Goal: Check status: Check status

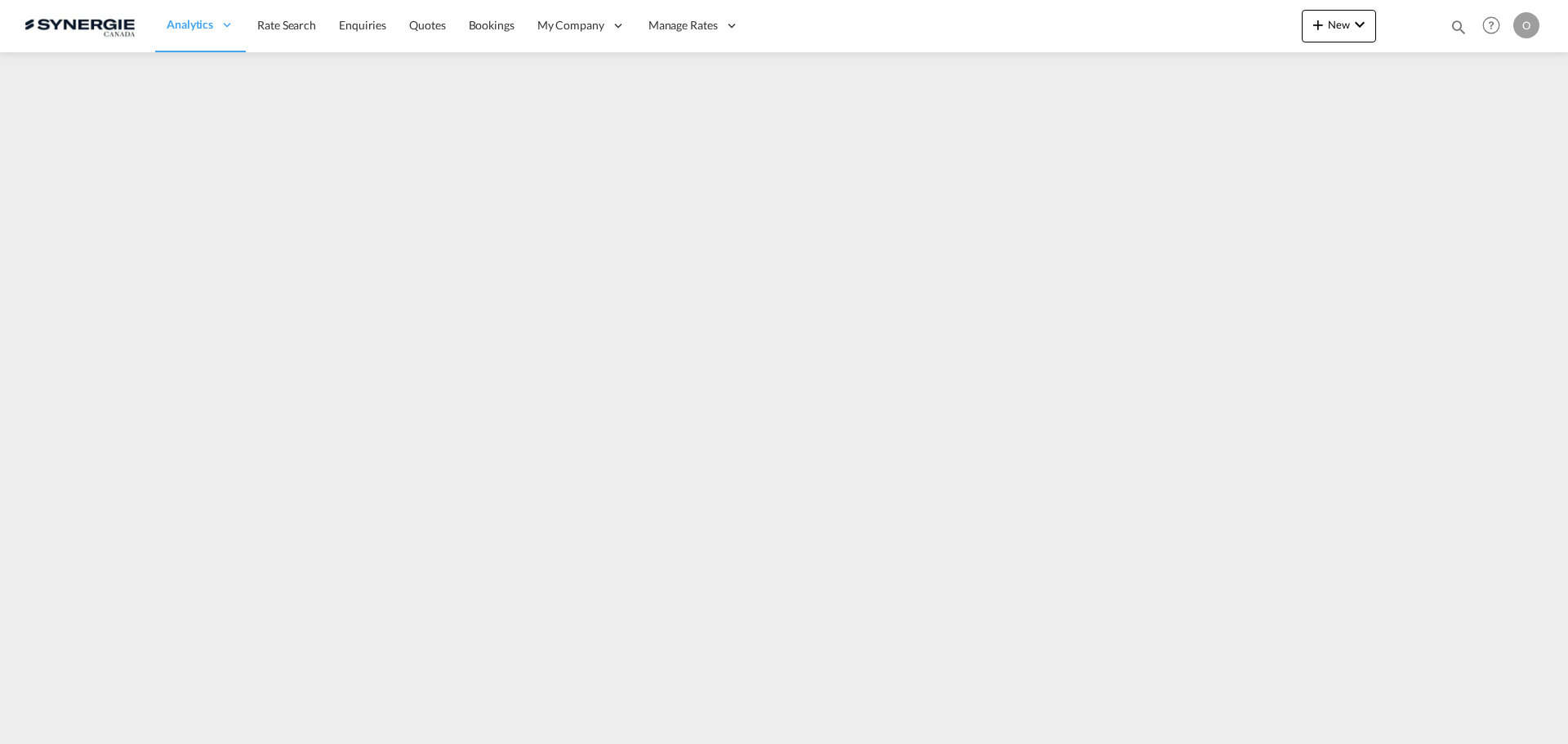
click at [1454, 32] on md-icon "icon-magnify" at bounding box center [1459, 27] width 18 height 18
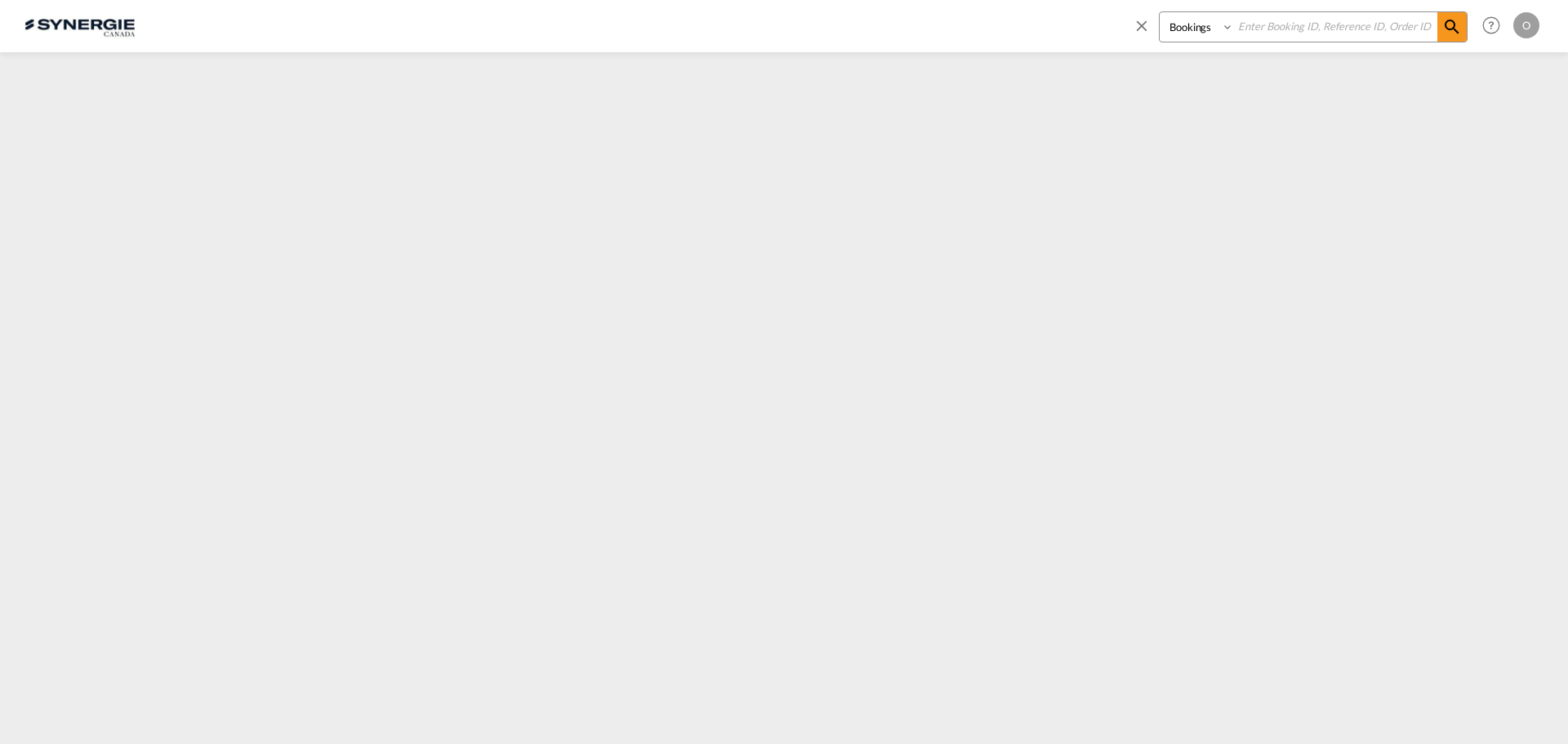
click at [1215, 30] on select "Bookings Quotes Enquiries" at bounding box center [1198, 27] width 77 height 30
select select "Quotes"
click at [1159, 12] on select "Bookings Quotes Enquiries" at bounding box center [1198, 27] width 77 height 30
click at [1310, 31] on input at bounding box center [1335, 26] width 203 height 29
paste input "SYC000014140"
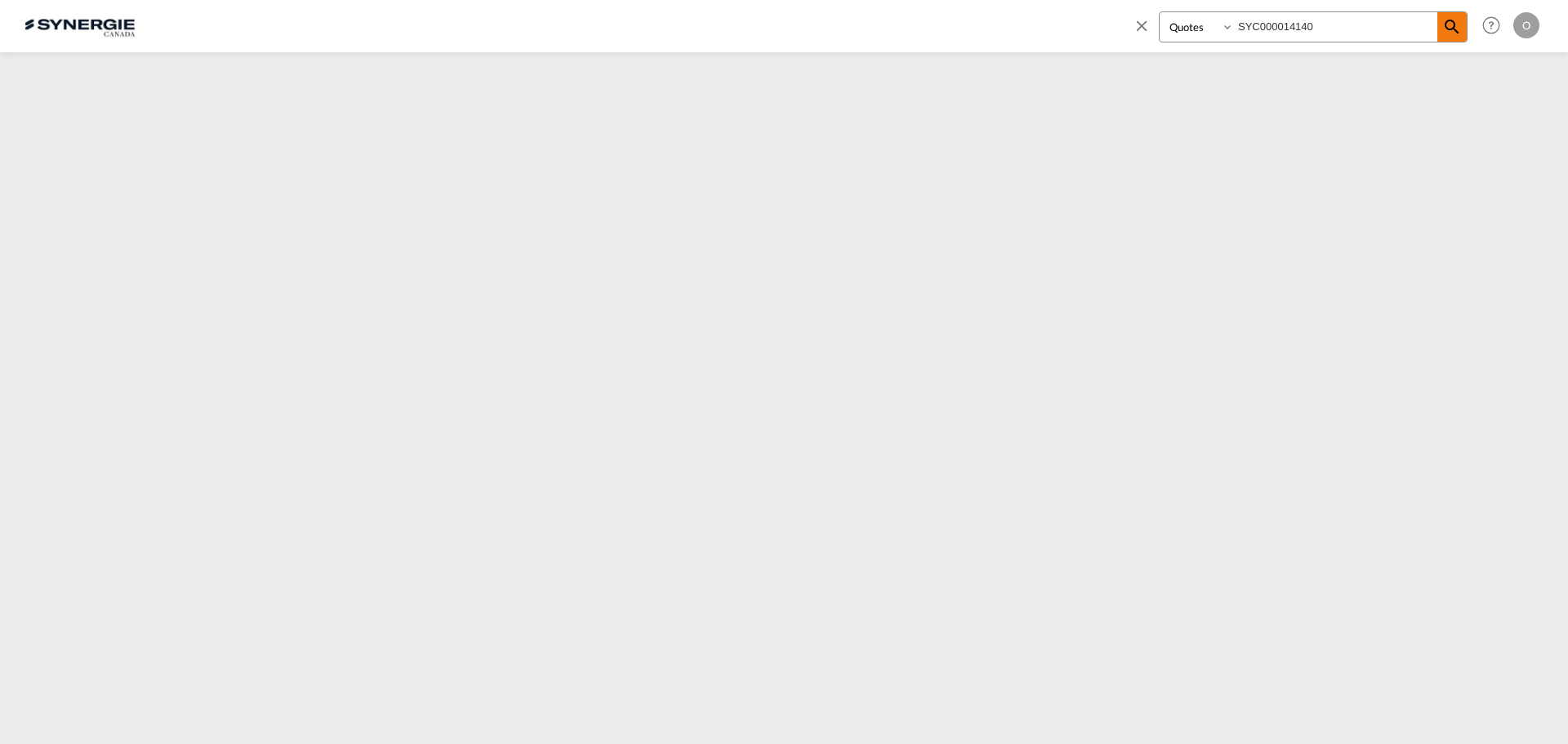
click at [1446, 35] on md-icon "icon-magnify" at bounding box center [1452, 27] width 20 height 20
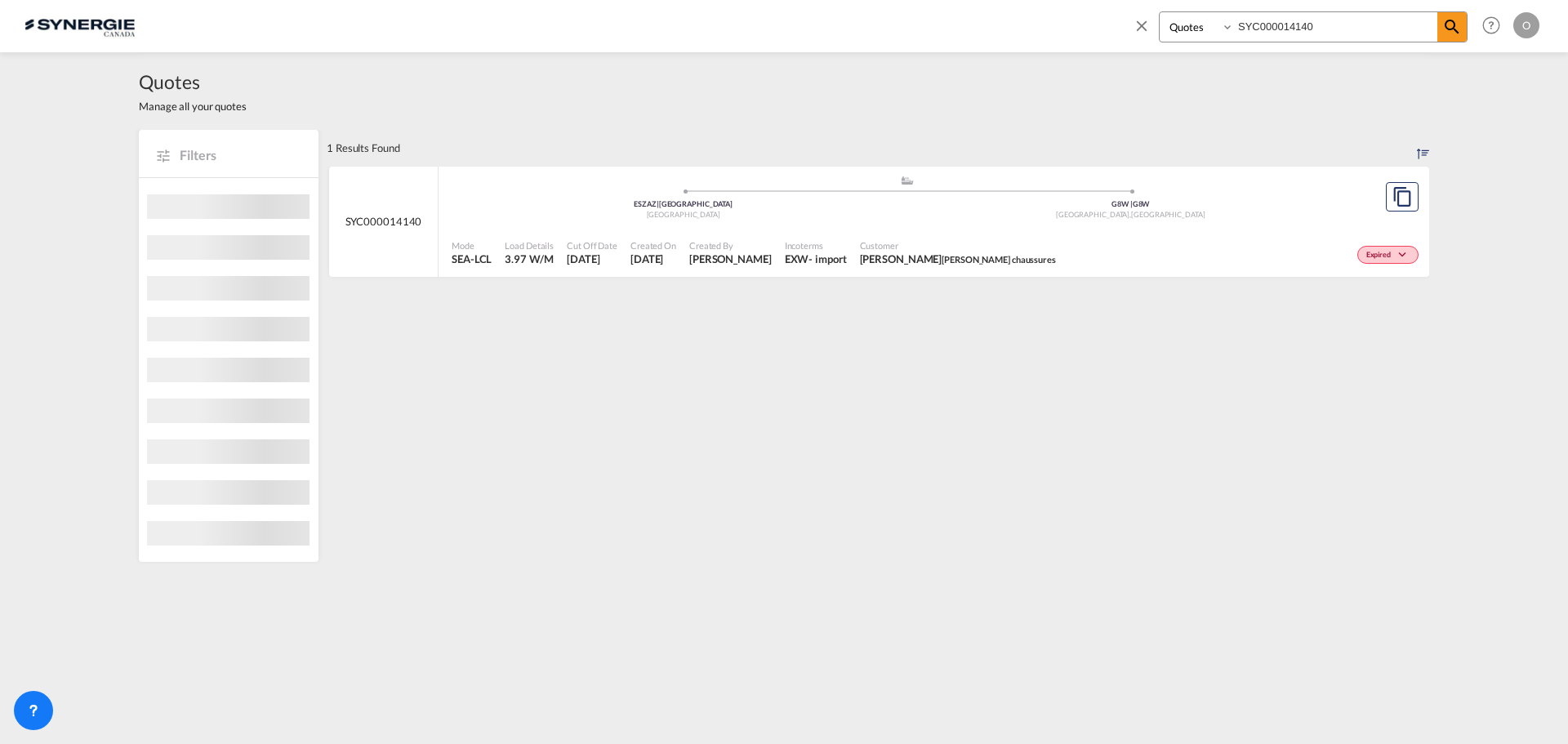
click at [951, 255] on span "BERNARD CARON Caron chaussures" at bounding box center [958, 259] width 196 height 15
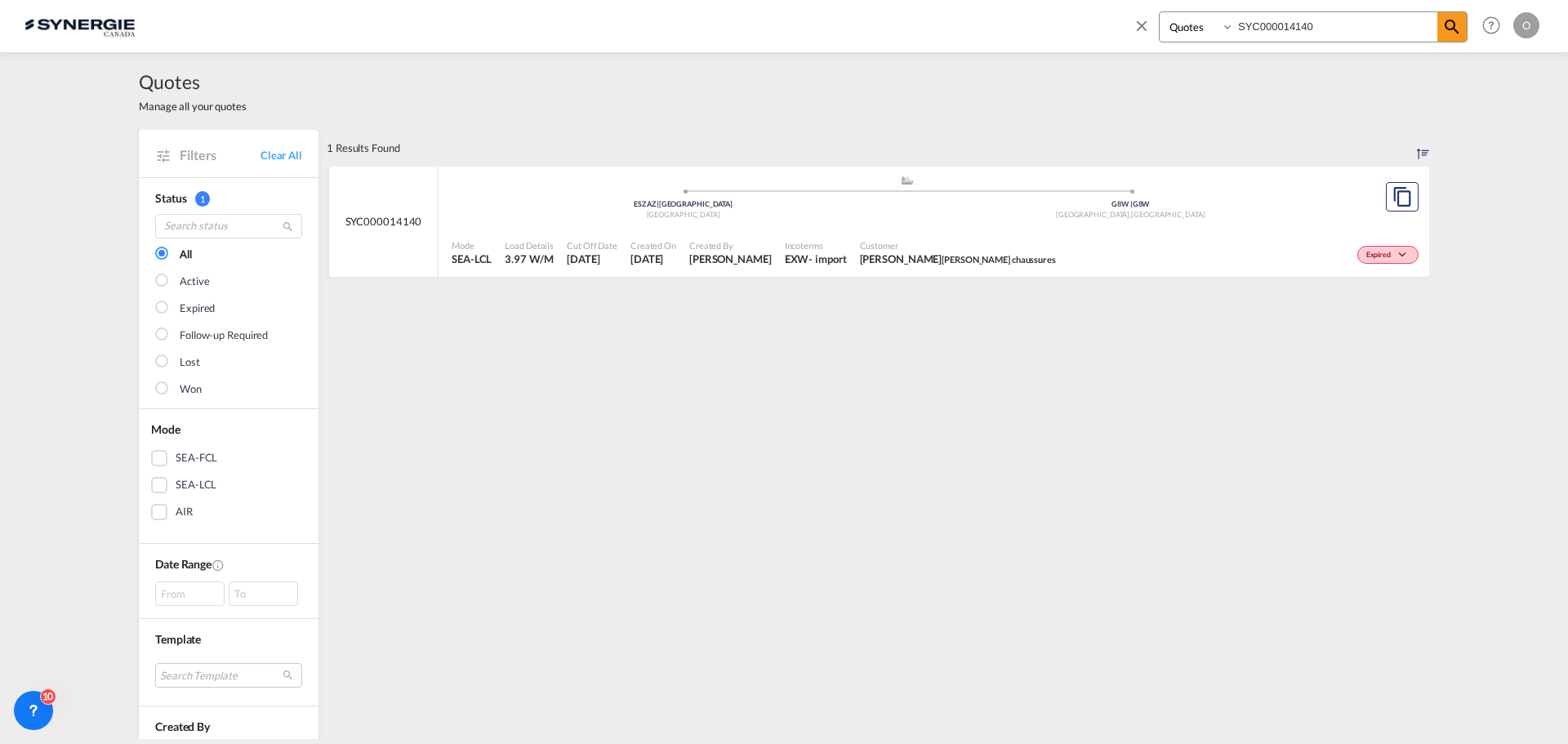
drag, startPoint x: 1338, startPoint y: 21, endPoint x: 1111, endPoint y: 23, distance: 227.0
click at [1111, 23] on div "Bookings Quotes Enquiries SYC000014140 Help Resources Product Release O My Prof…" at bounding box center [784, 26] width 1519 height 51
paste input "042"
type input "SYC000014042"
click at [894, 265] on span "Kaouthar Chinik HERPORT MULHOUSE" at bounding box center [944, 259] width 174 height 15
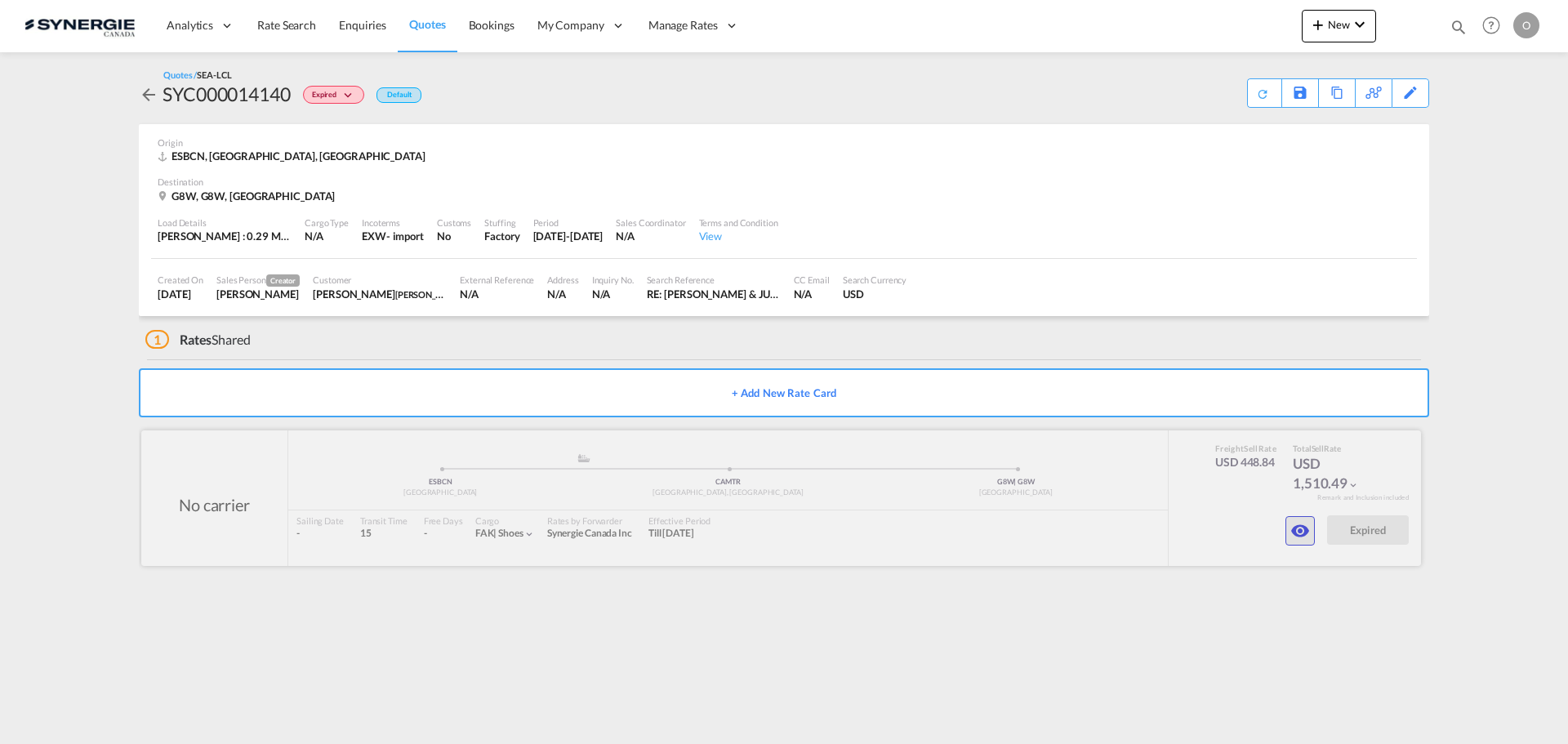
click at [1298, 536] on md-icon "icon-eye" at bounding box center [1300, 531] width 20 height 20
click at [1283, 526] on div at bounding box center [781, 498] width 1279 height 136
click at [1295, 526] on md-icon "icon-eye" at bounding box center [1300, 531] width 20 height 20
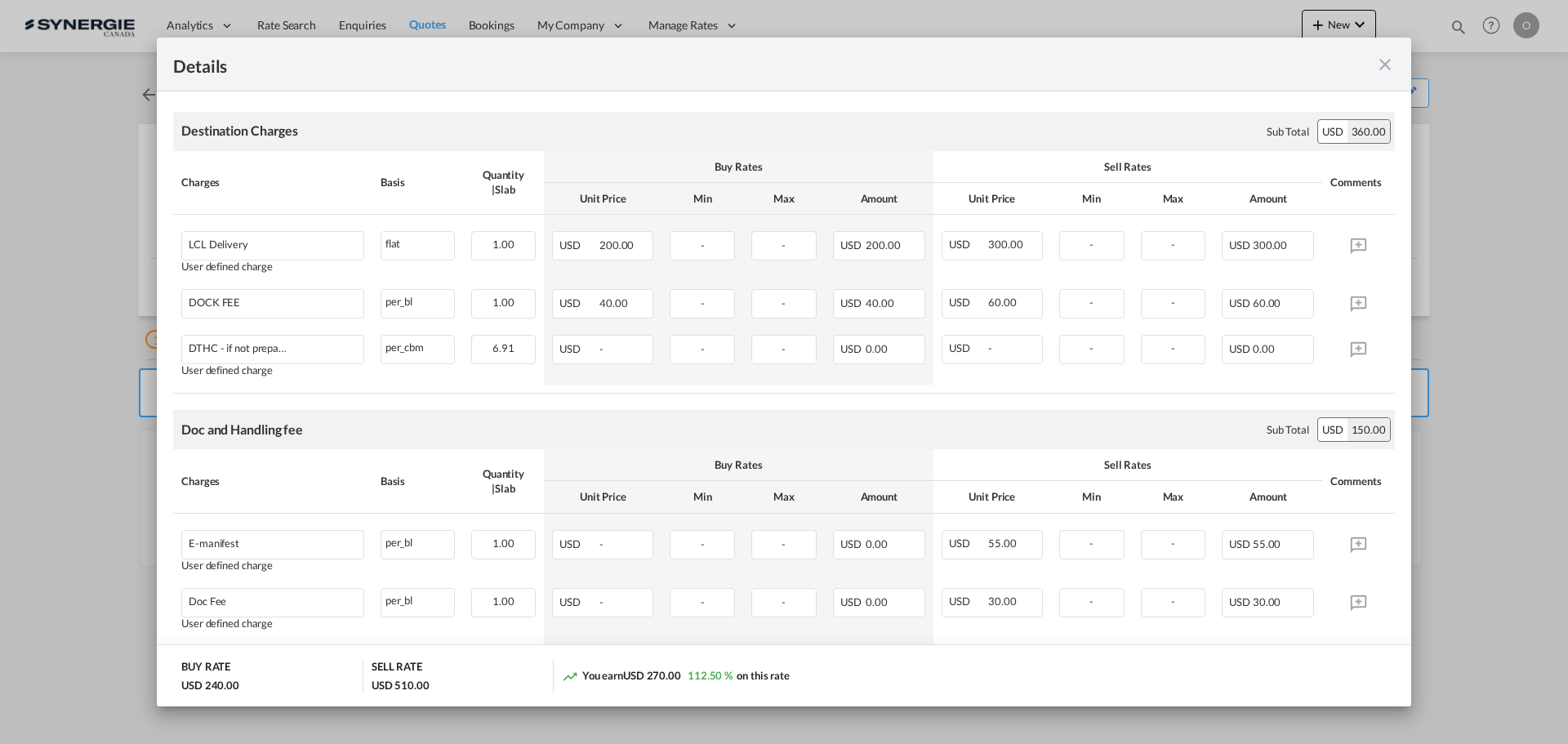
scroll to position [81, 0]
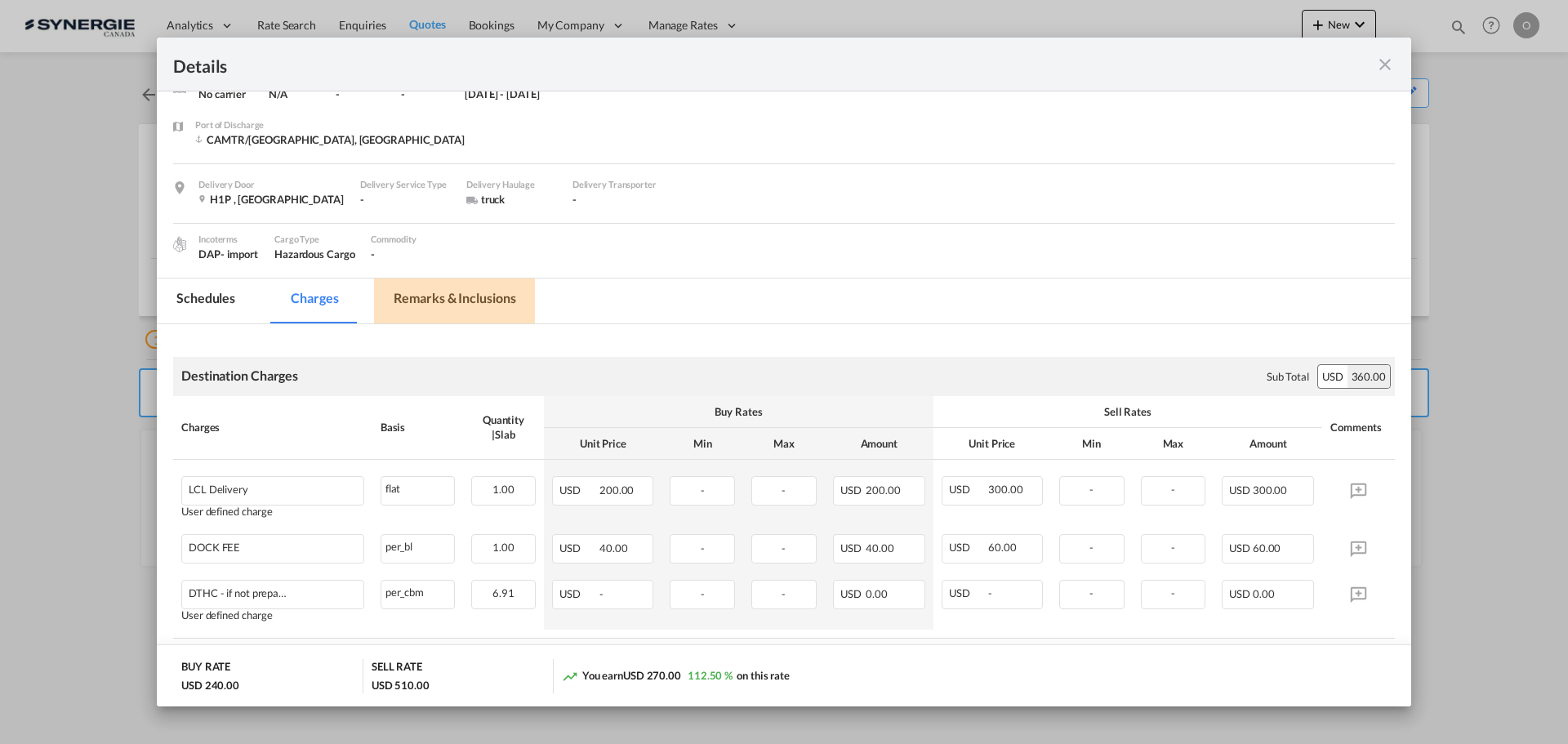
click at [469, 284] on md-tab-item "Remarks & Inclusions" at bounding box center [455, 300] width 161 height 45
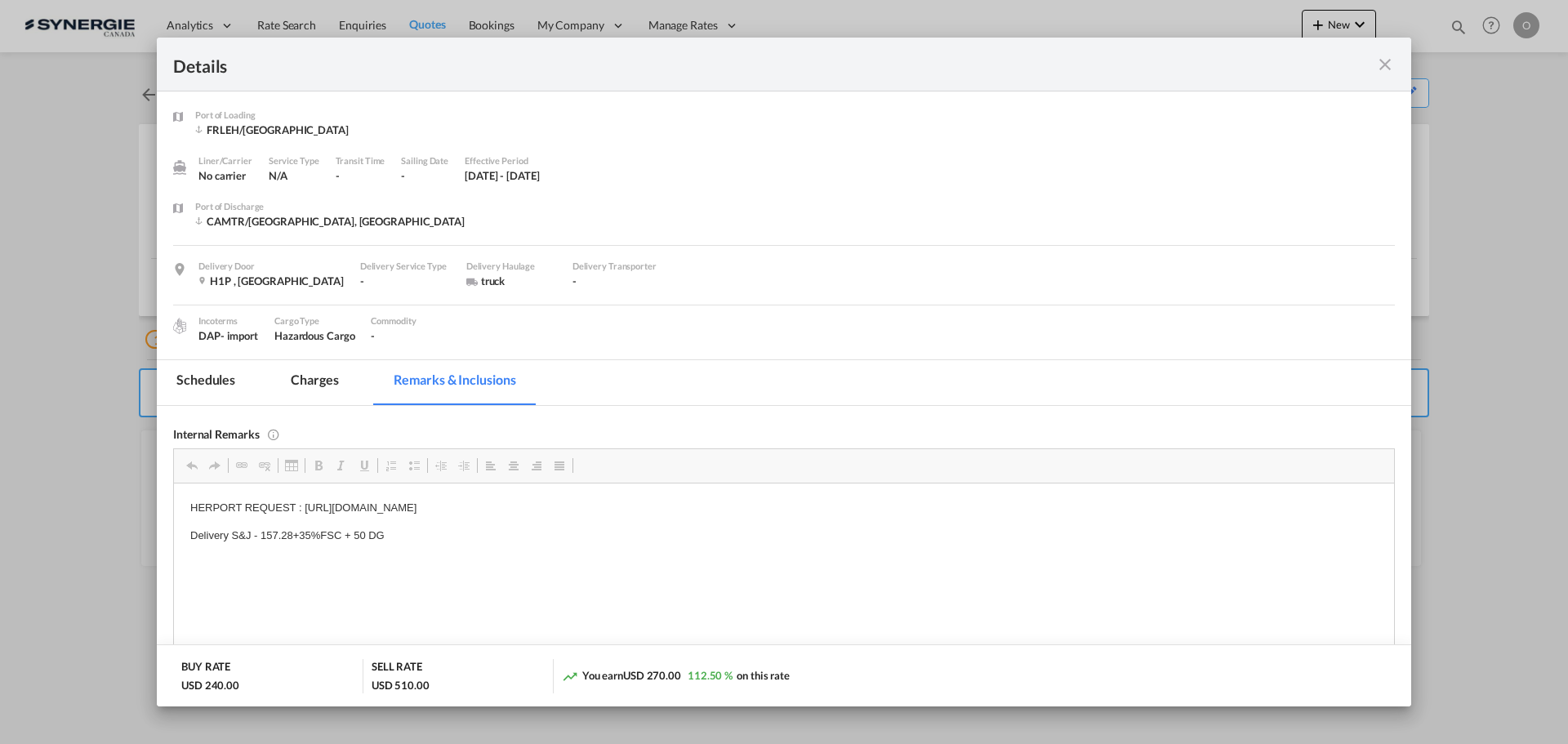
scroll to position [0, 0]
click at [316, 382] on md-tab-item "Charges" at bounding box center [314, 383] width 86 height 45
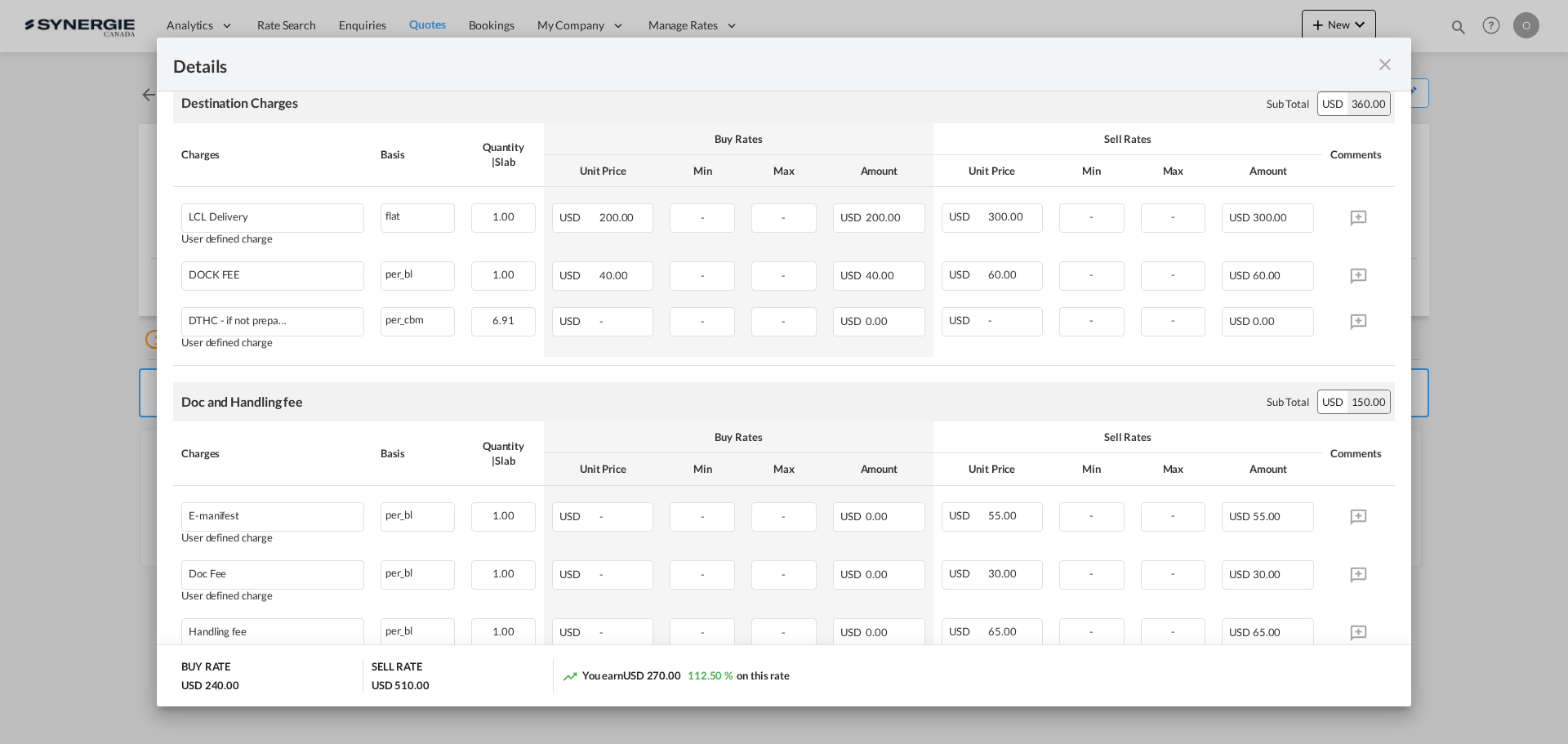
scroll to position [436, 0]
